Goal: Task Accomplishment & Management: Manage account settings

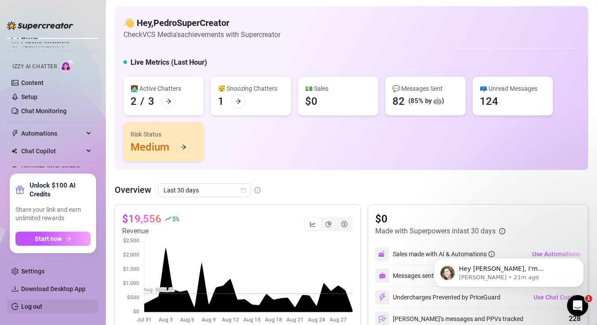
click at [31, 307] on link "Log out" at bounding box center [31, 306] width 21 height 7
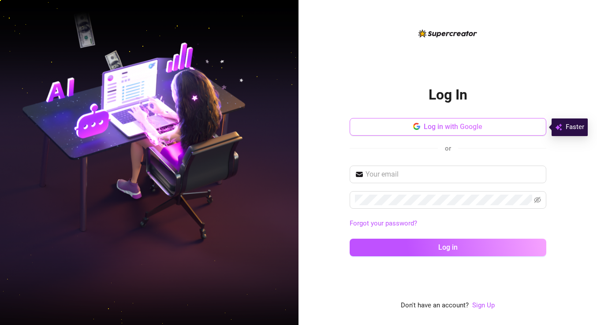
click at [419, 128] on icon "button" at bounding box center [418, 128] width 4 height 4
